Goal: Check status: Check status

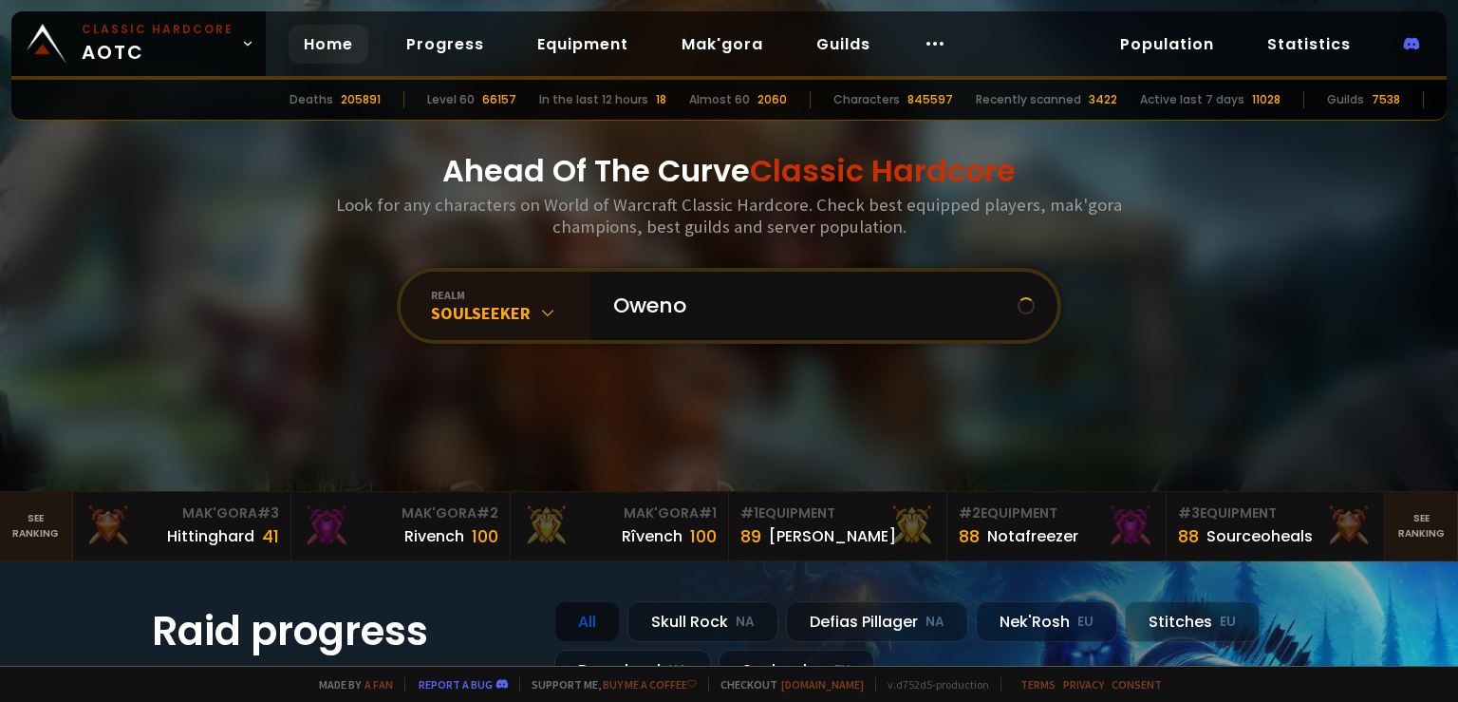
type input "Owenop"
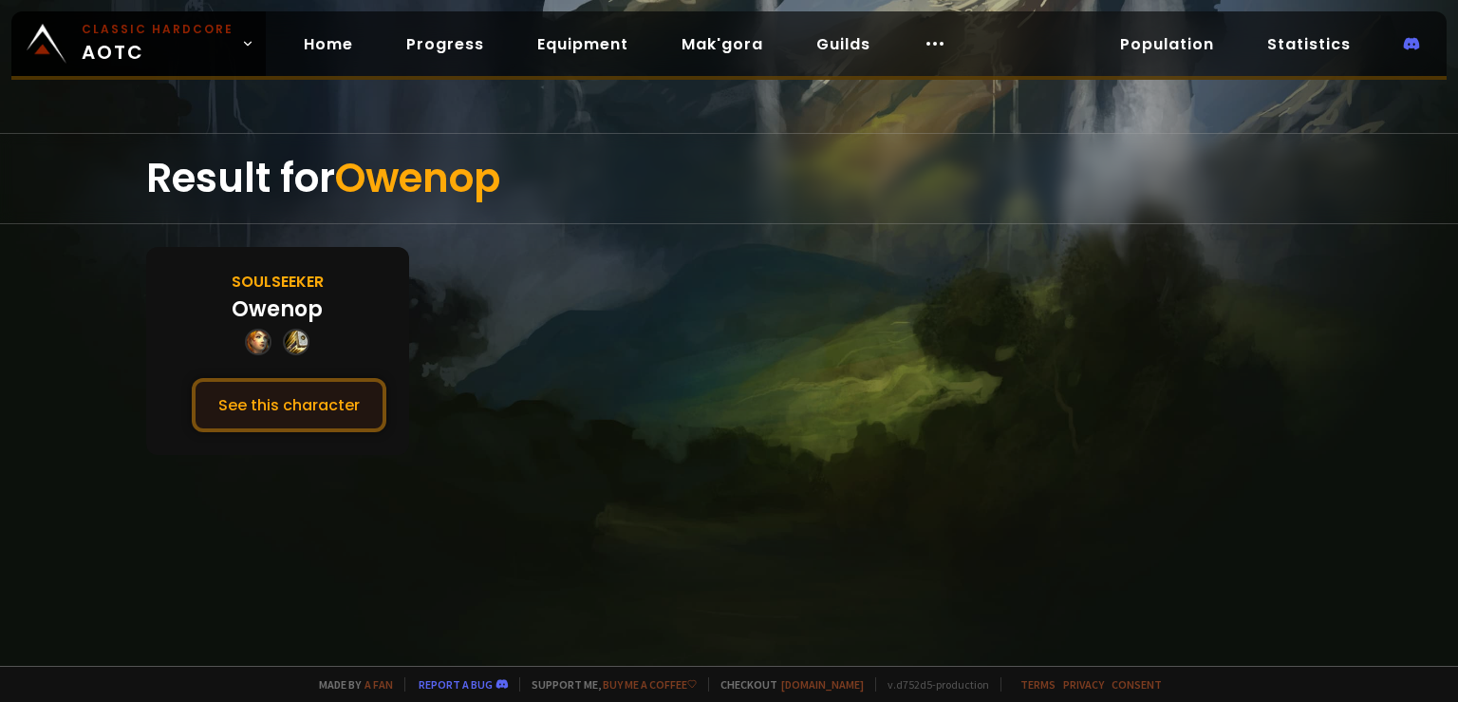
click at [301, 393] on button "See this character" at bounding box center [289, 405] width 195 height 54
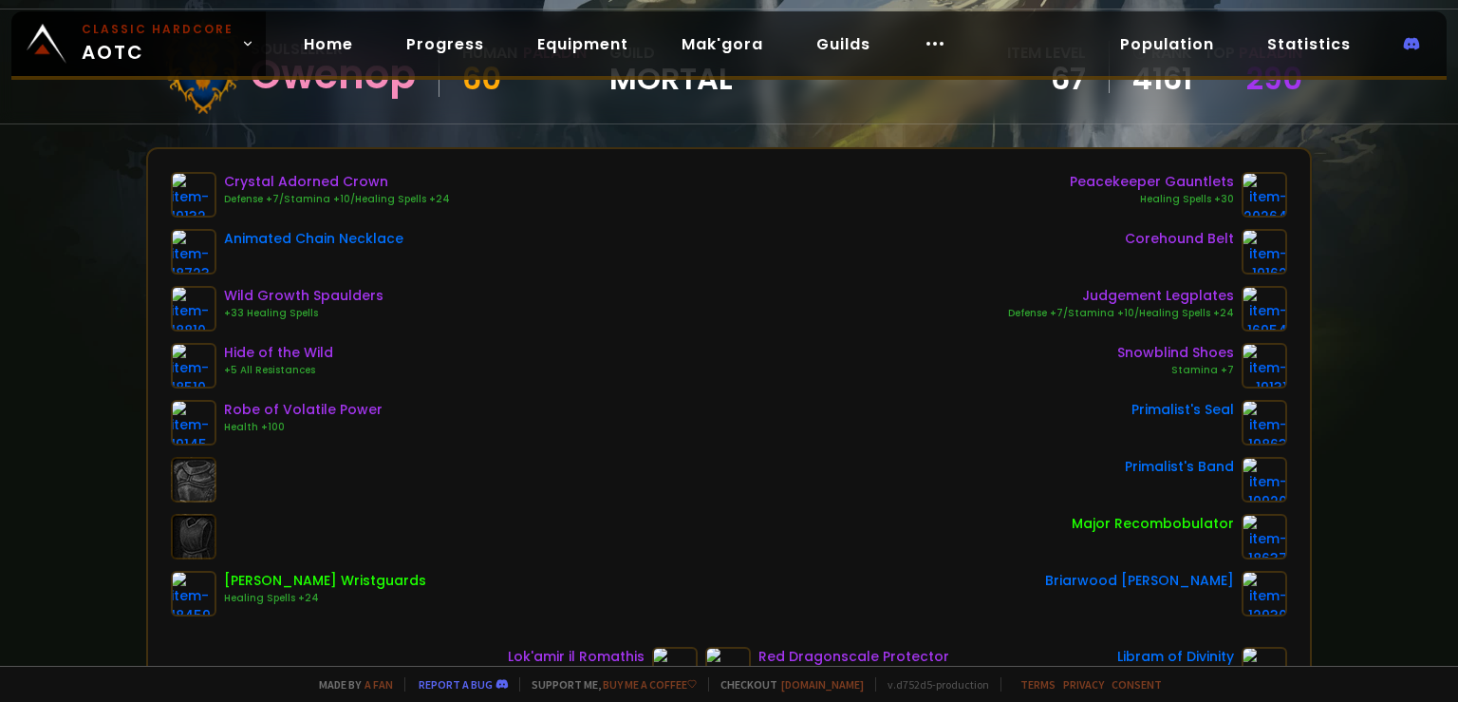
scroll to position [61, 0]
